Goal: Find specific page/section: Find specific page/section

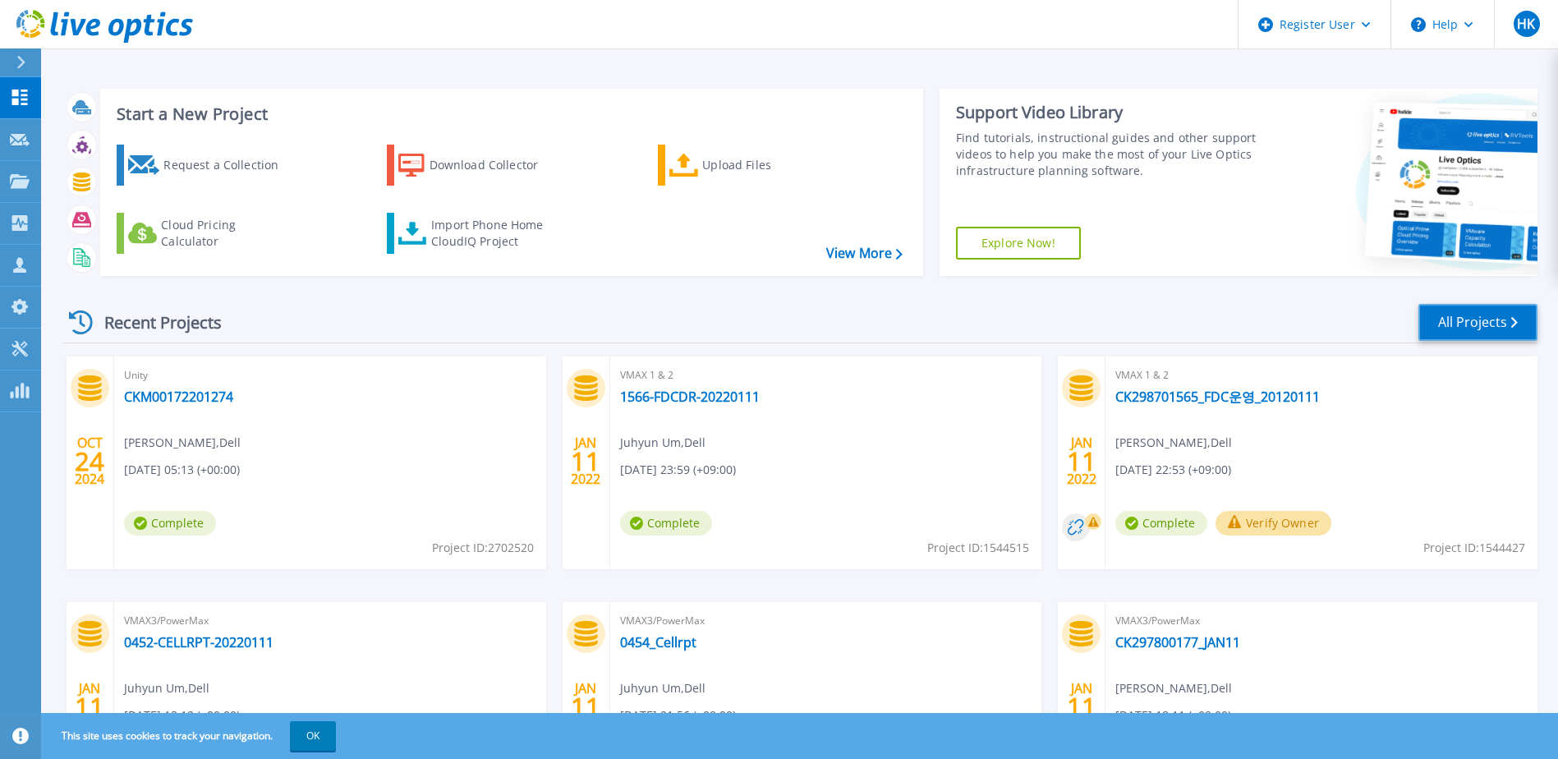
click at [780, 316] on link "All Projects" at bounding box center [1478, 322] width 119 height 37
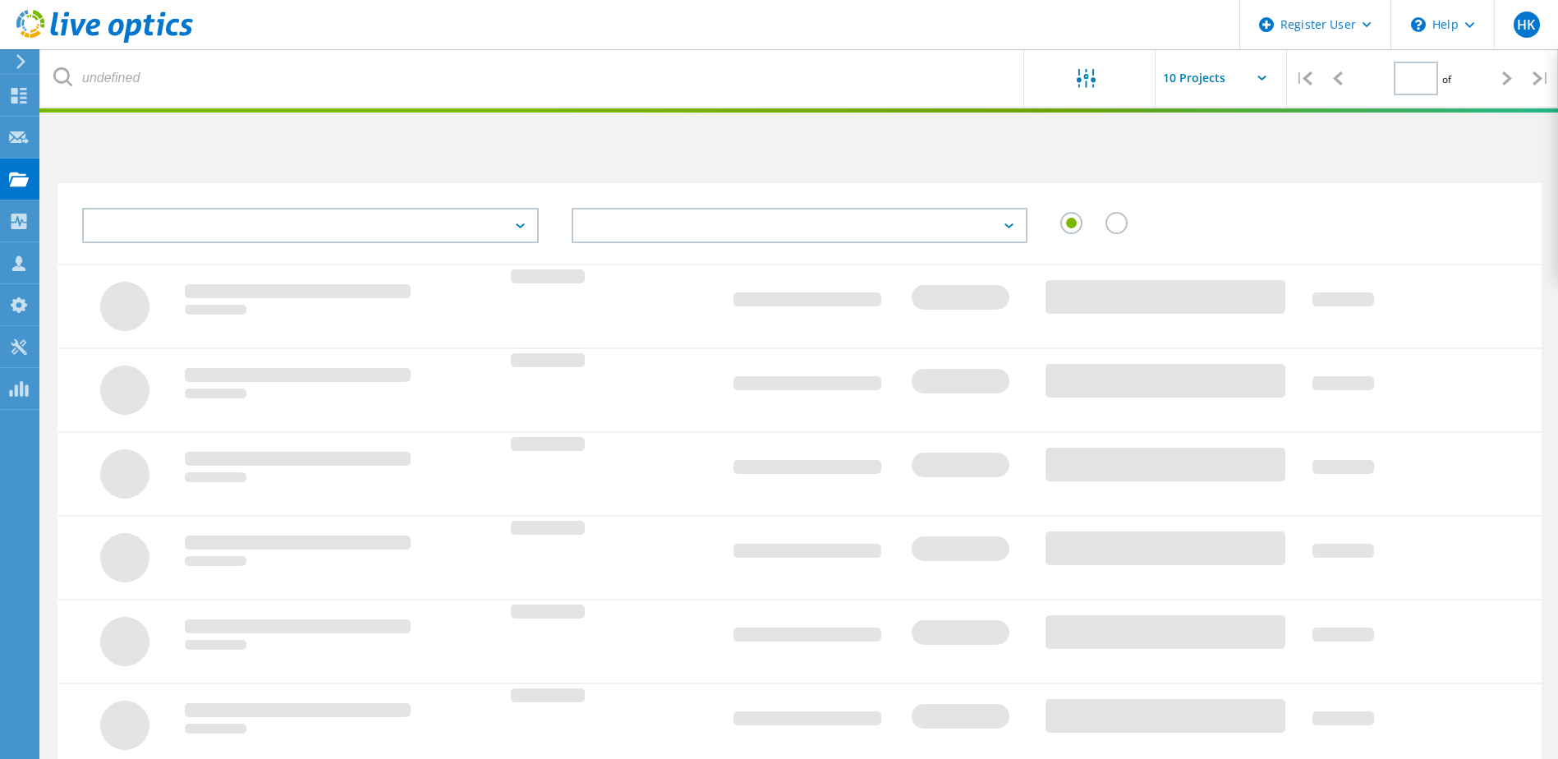
type input "1"
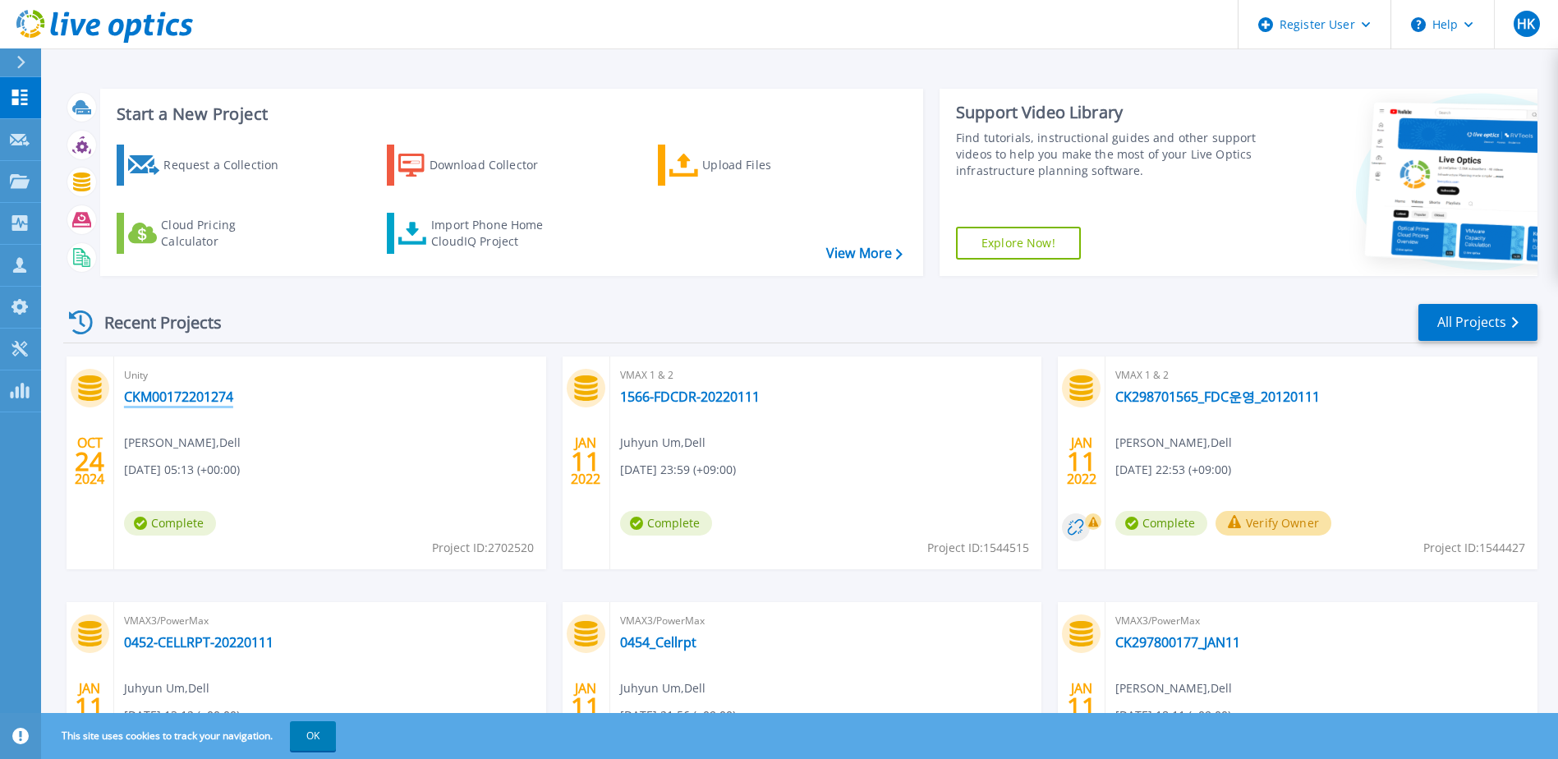
click at [189, 395] on link "CKM00172201274" at bounding box center [178, 397] width 109 height 16
